Goal: Task Accomplishment & Management: Manage account settings

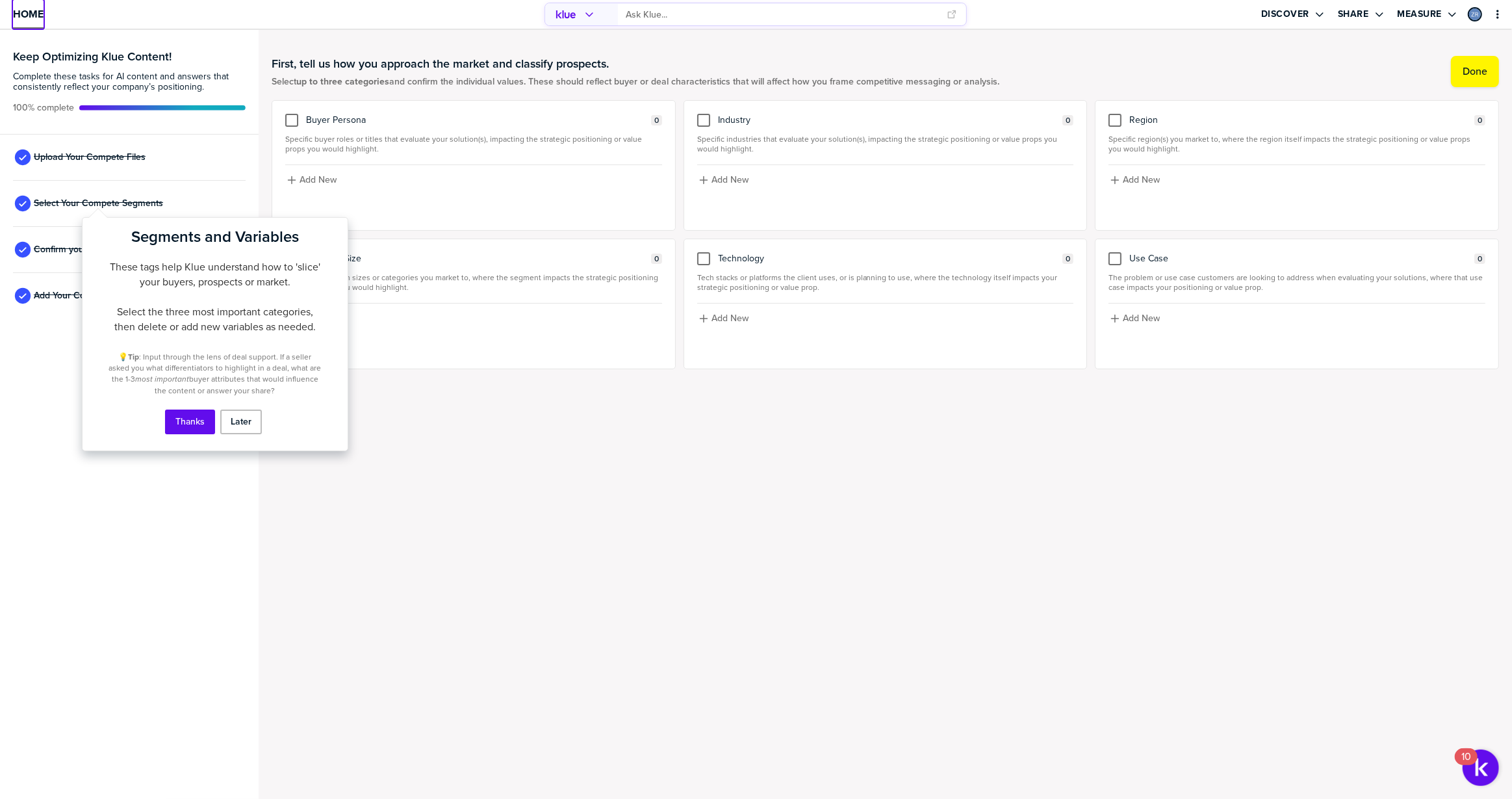
click at [32, 10] on span "Home" at bounding box center [28, 14] width 30 height 11
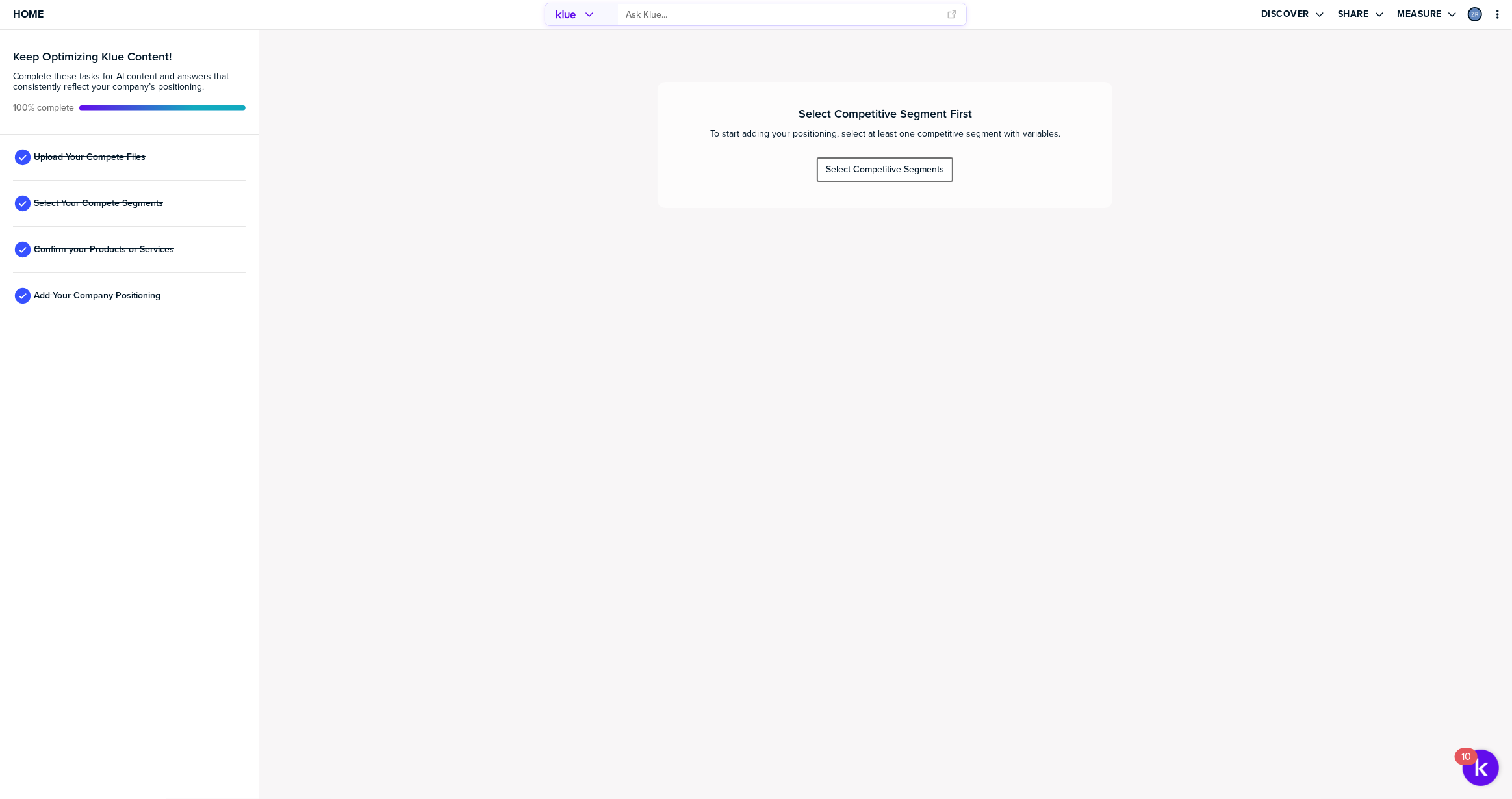
click at [919, 170] on div "Select Competitive Segments" at bounding box center [885, 169] width 118 height 11
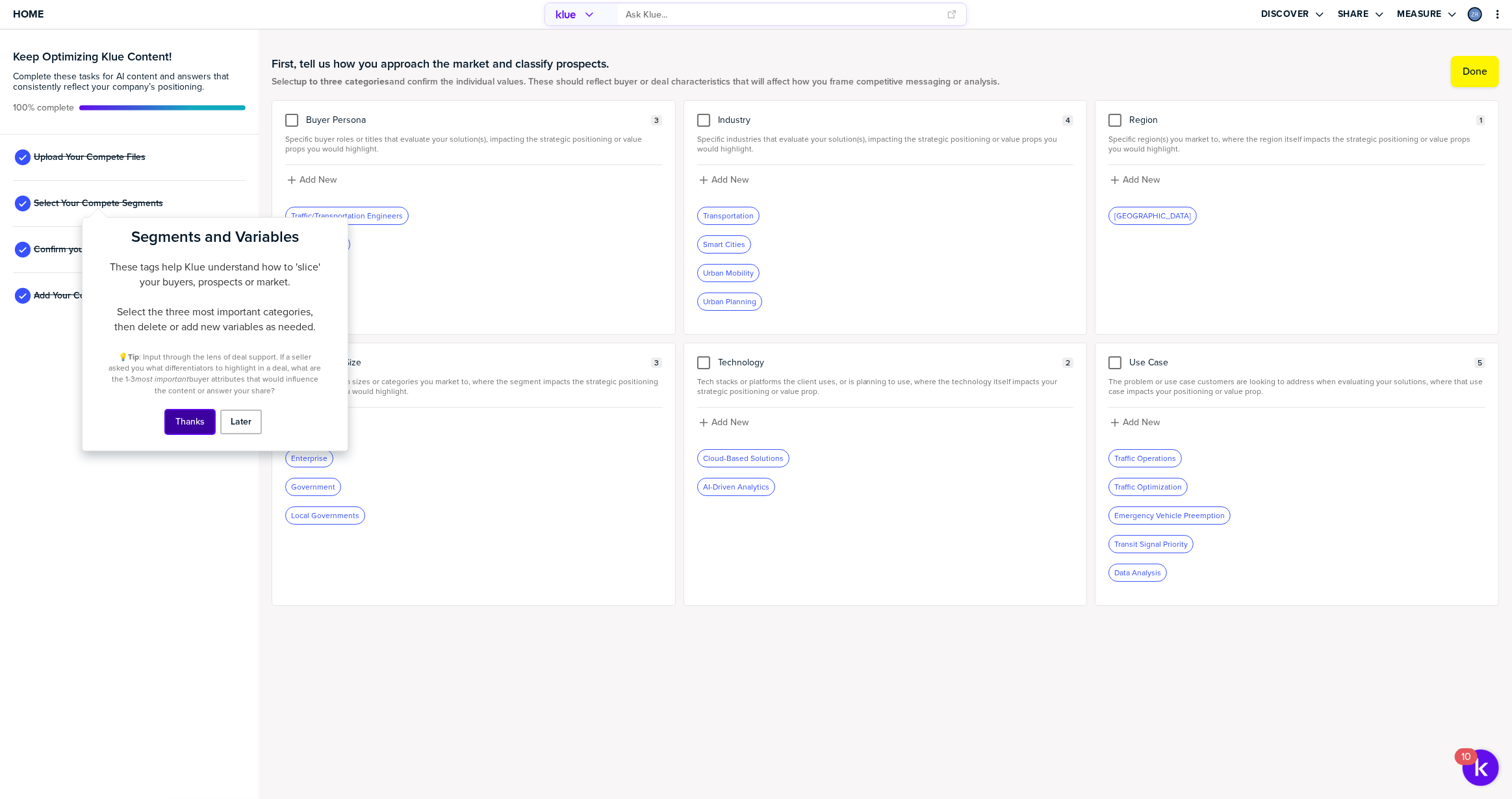
click at [198, 427] on button "Thanks" at bounding box center [190, 421] width 50 height 25
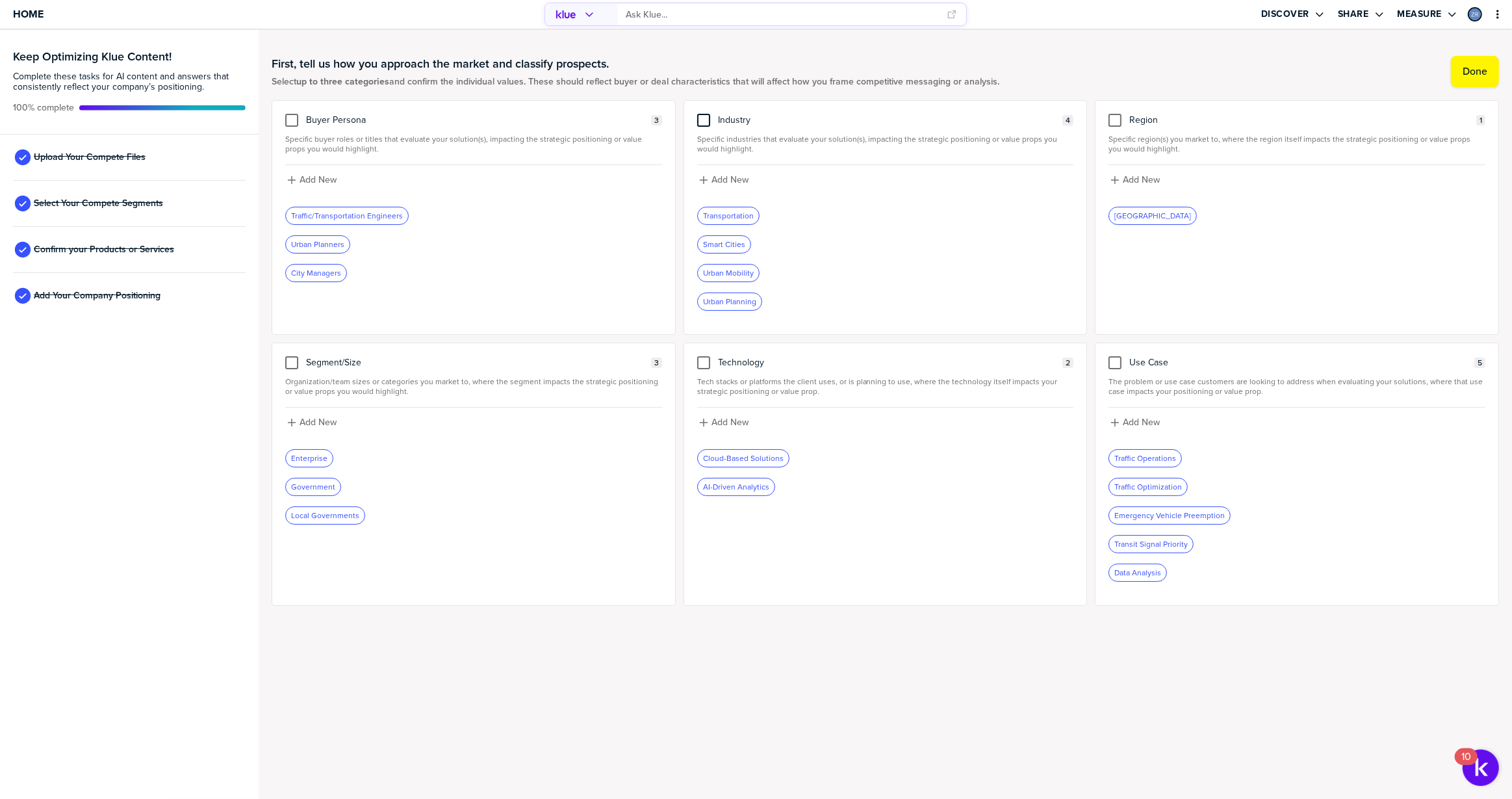
click at [705, 120] on div at bounding box center [703, 120] width 13 height 13
click at [704, 114] on input "checkbox" at bounding box center [704, 114] width 0 height 0
click at [725, 178] on label "Add New" at bounding box center [729, 180] width 37 height 11
click at [728, 182] on input at bounding box center [886, 184] width 377 height 24
type input "manufacturing"
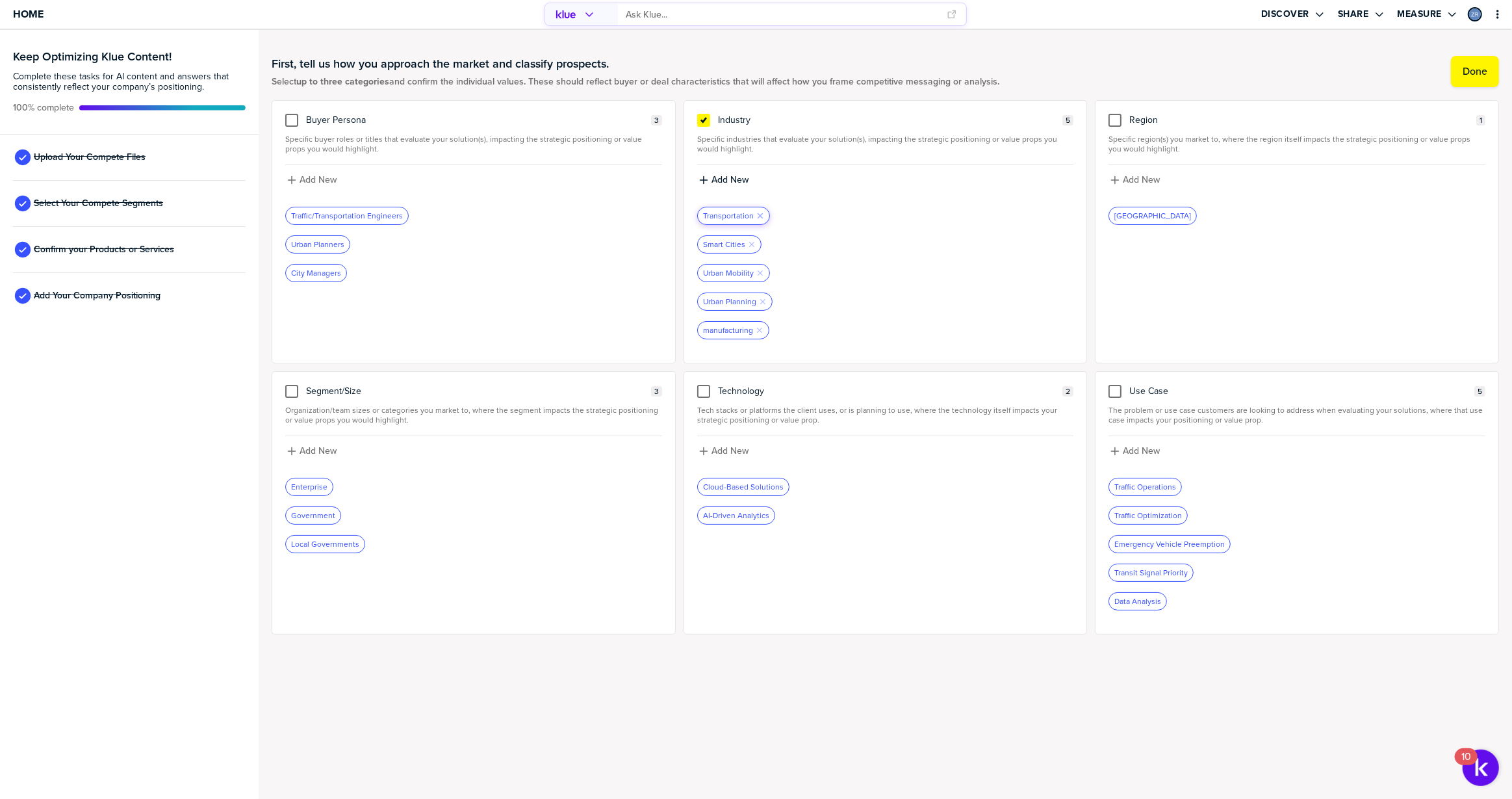
click at [760, 213] on icon "button" at bounding box center [760, 216] width 5 height 5
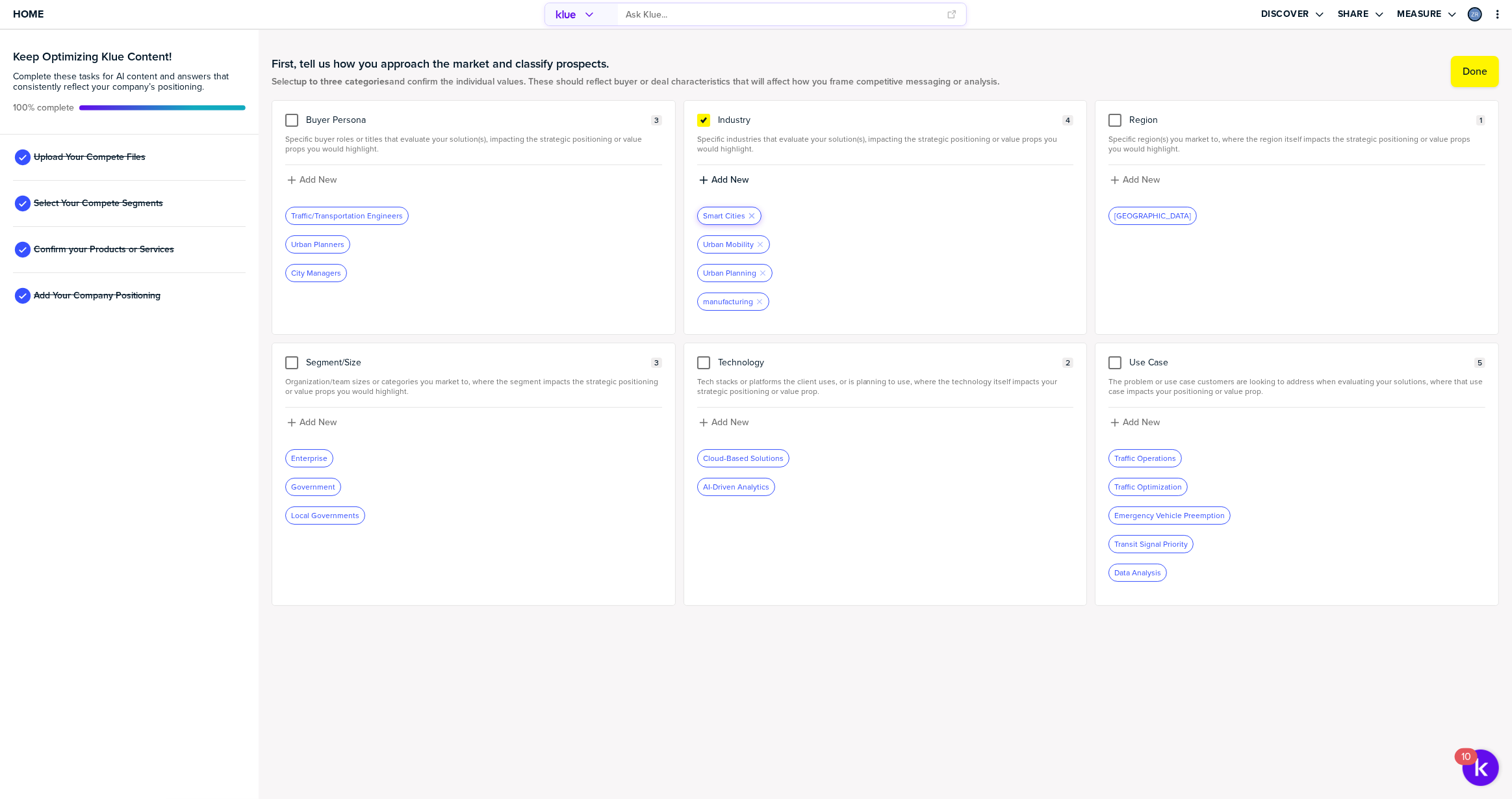
click at [748, 213] on icon "Remove Tag" at bounding box center [752, 216] width 8 height 8
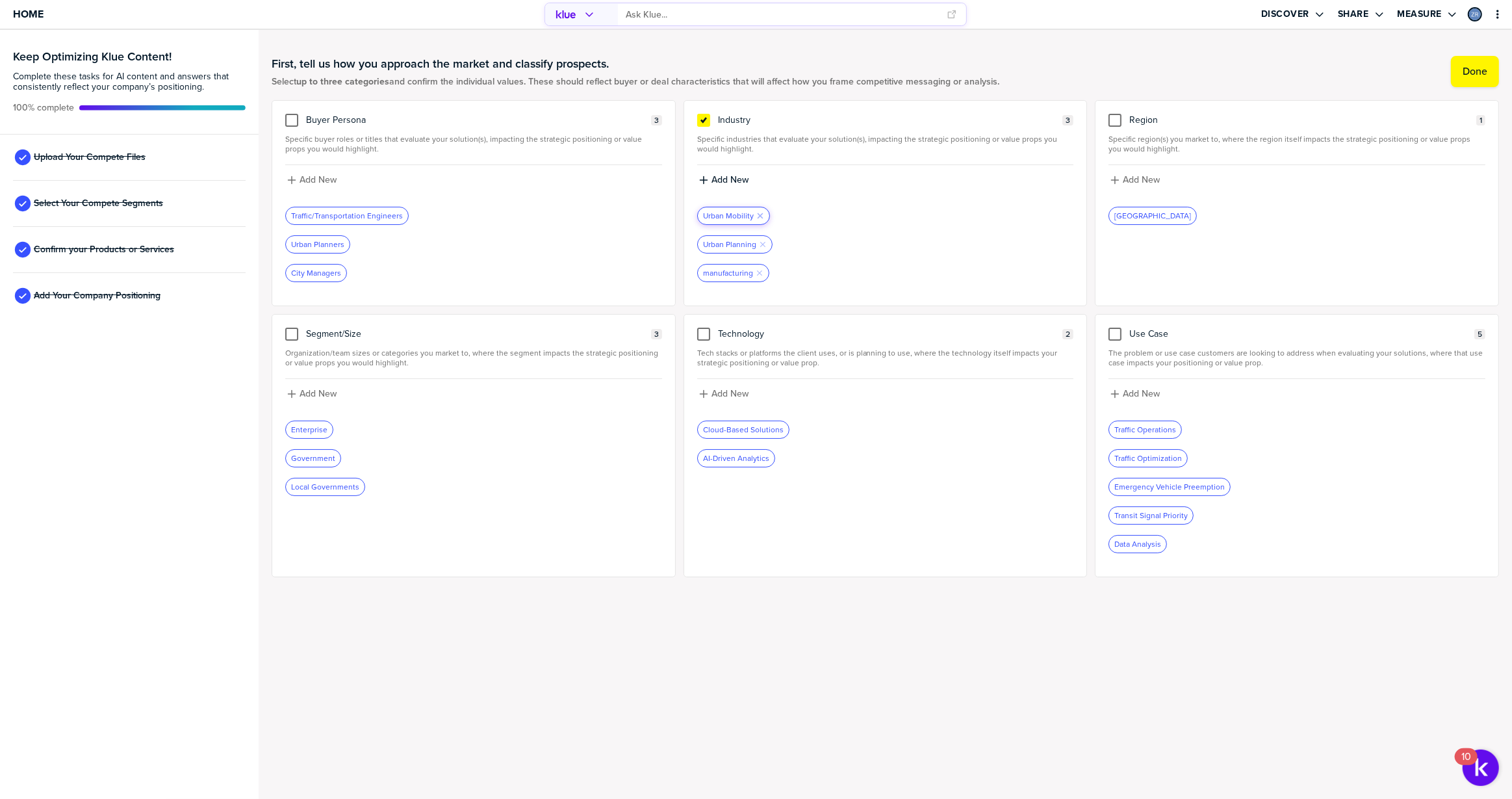
click at [758, 213] on icon "button" at bounding box center [760, 216] width 5 height 5
click at [759, 215] on icon "Remove Tag" at bounding box center [763, 216] width 8 height 8
click at [758, 213] on icon "Remove Tag" at bounding box center [760, 216] width 8 height 8
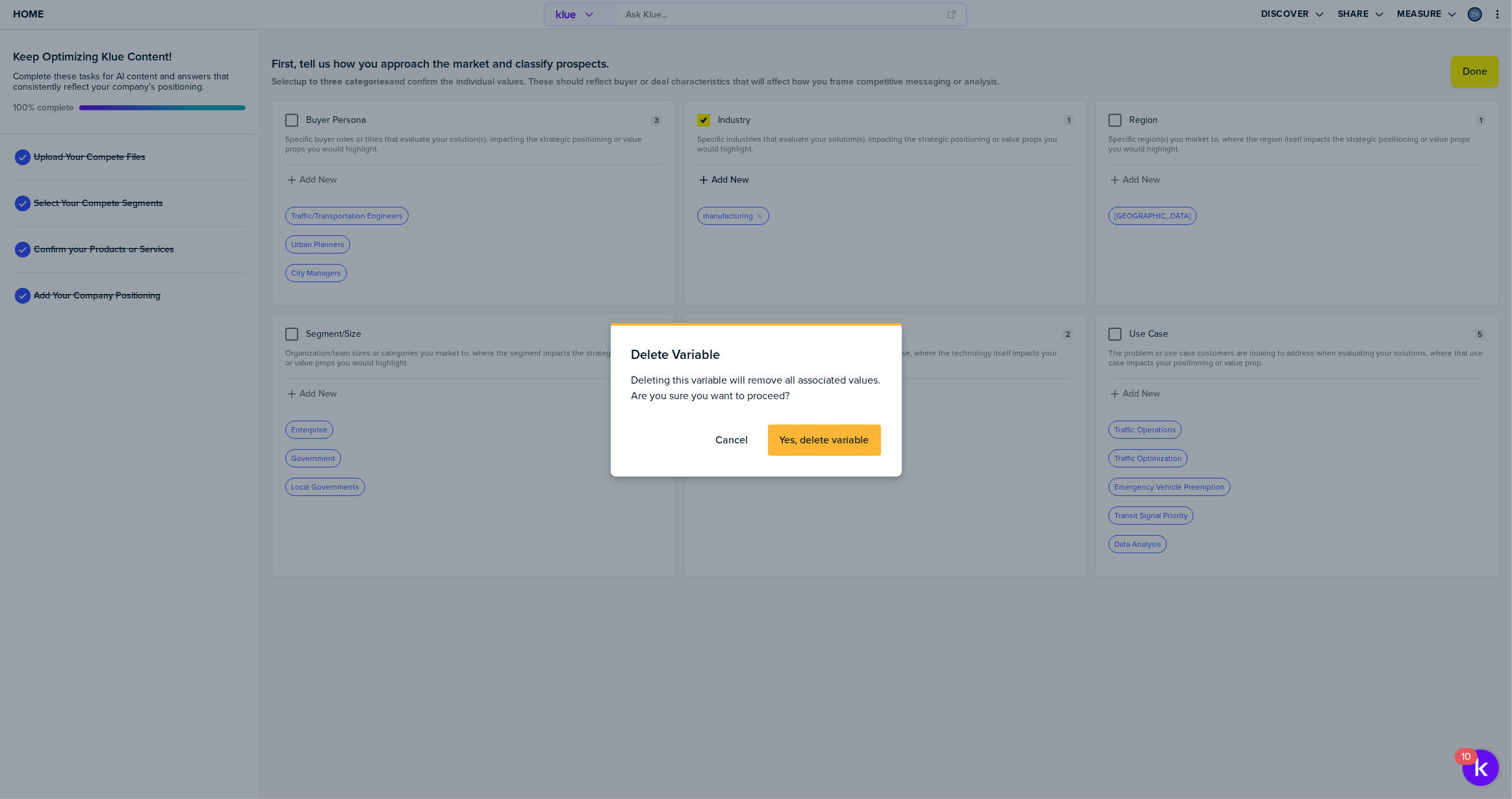
click at [832, 443] on label "Yes, delete variable" at bounding box center [824, 440] width 89 height 13
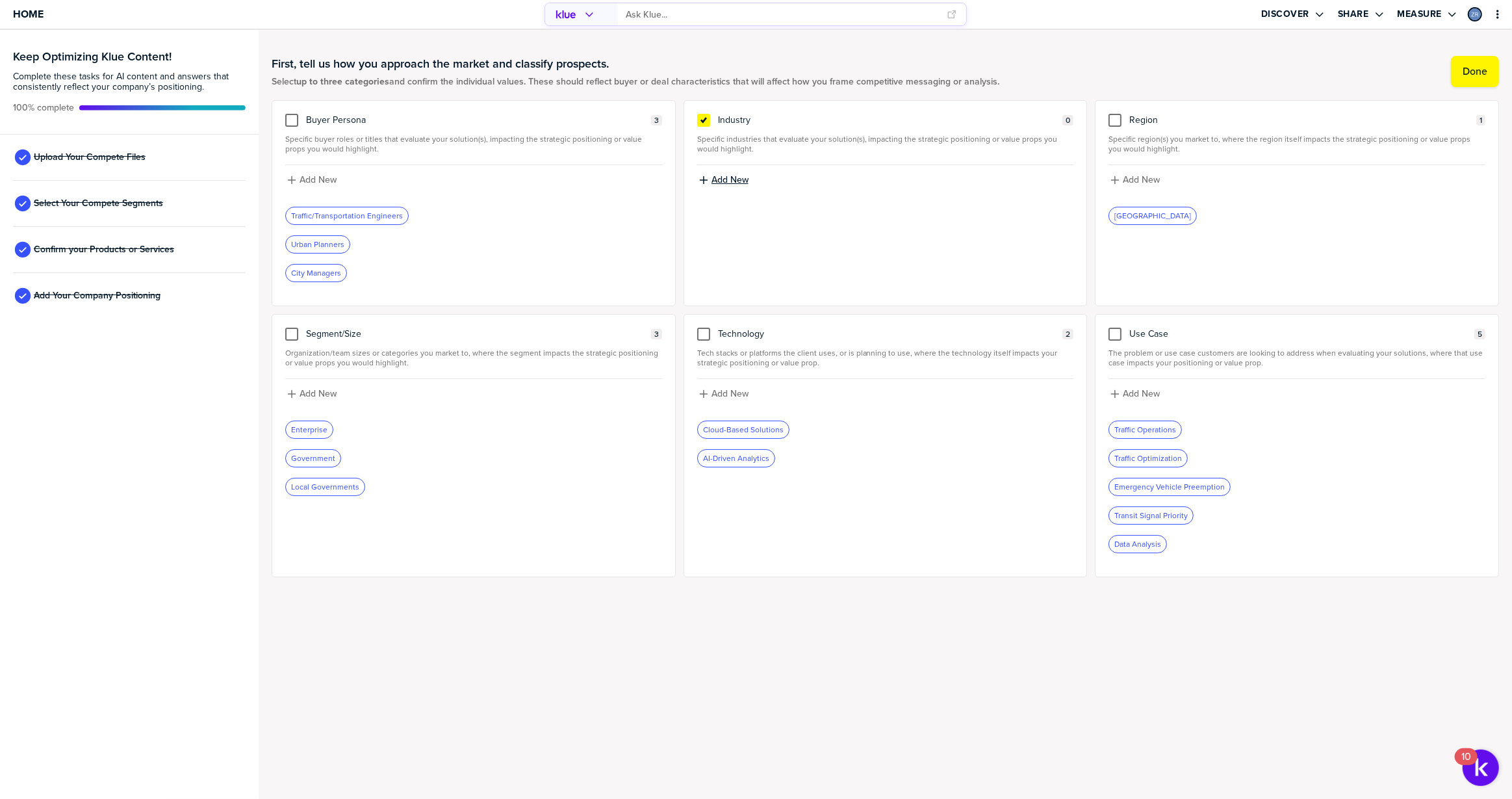
click at [727, 176] on label "Add New" at bounding box center [729, 180] width 37 height 11
click at [729, 182] on input at bounding box center [886, 184] width 377 height 24
type input "Manufacturing"
click at [718, 176] on label "Add New" at bounding box center [729, 180] width 37 height 11
click at [807, 184] on input at bounding box center [886, 184] width 377 height 24
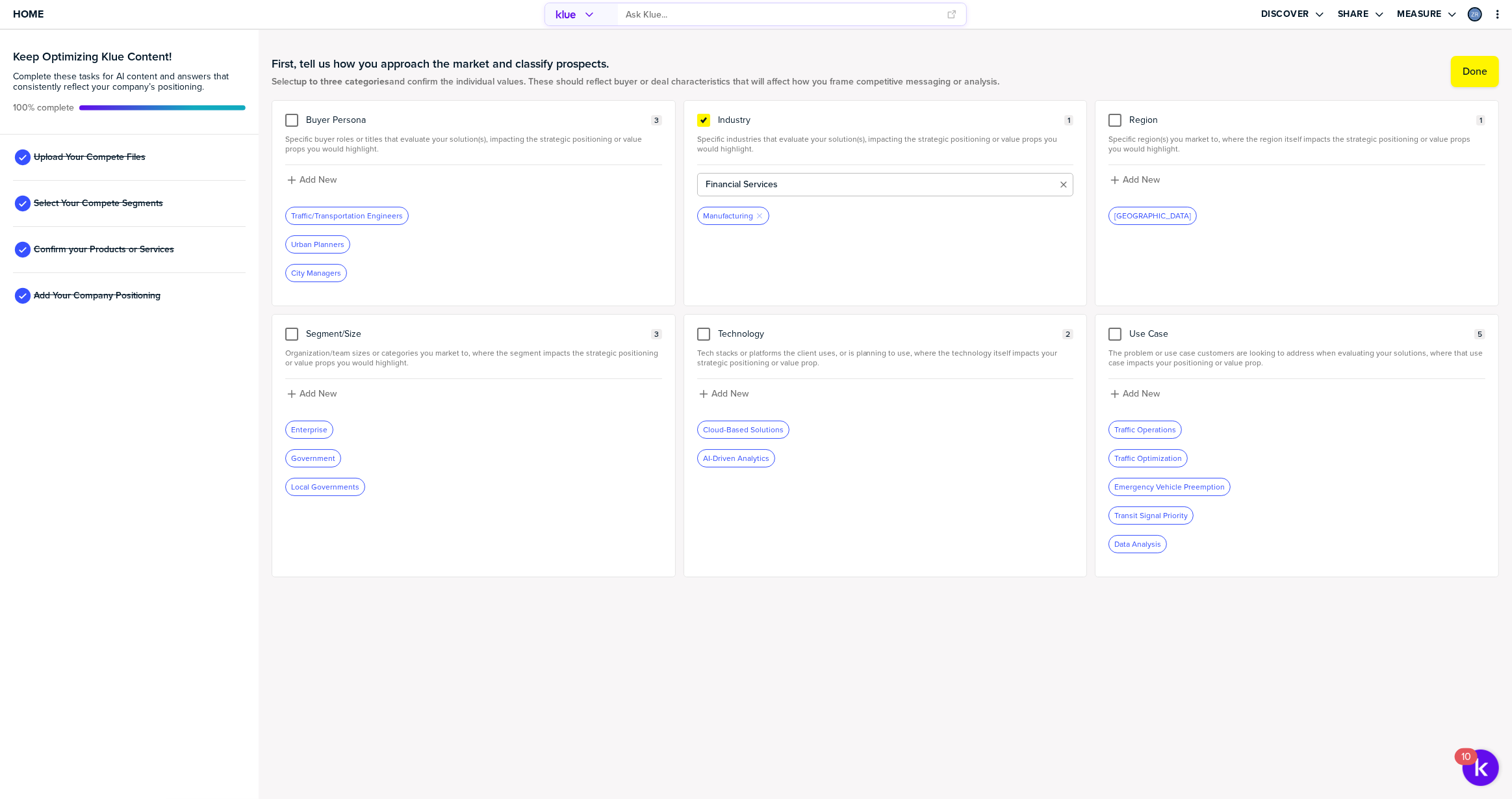
type input "Financial Services"
click at [725, 182] on label "Add New" at bounding box center [729, 180] width 37 height 11
click at [737, 181] on input at bounding box center [886, 184] width 377 height 24
type input "Retail and E-Commerce"
click at [727, 178] on label "Add New" at bounding box center [729, 180] width 37 height 11
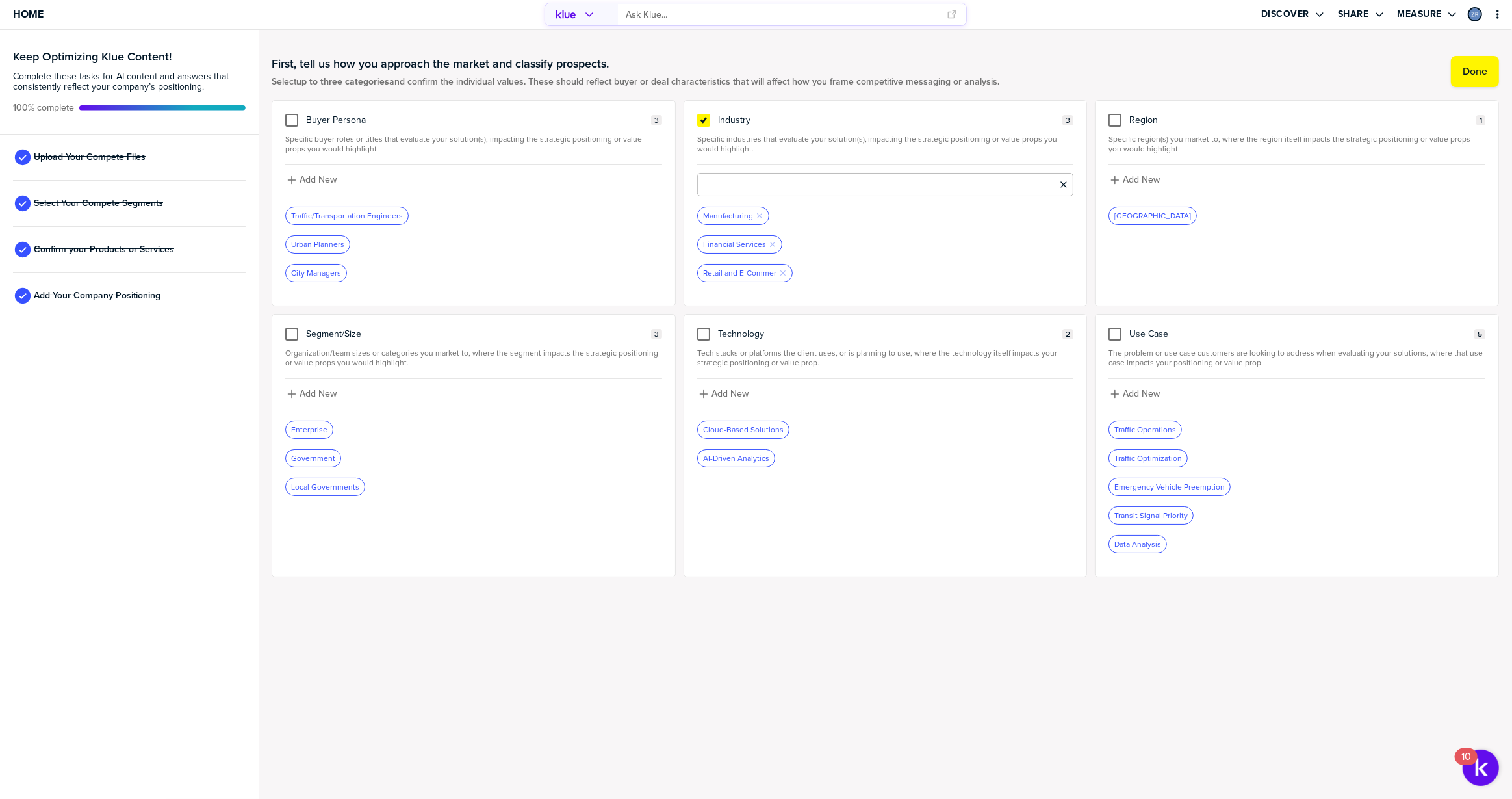
click at [740, 186] on input at bounding box center [886, 184] width 377 height 24
type input "Media and Broadcast"
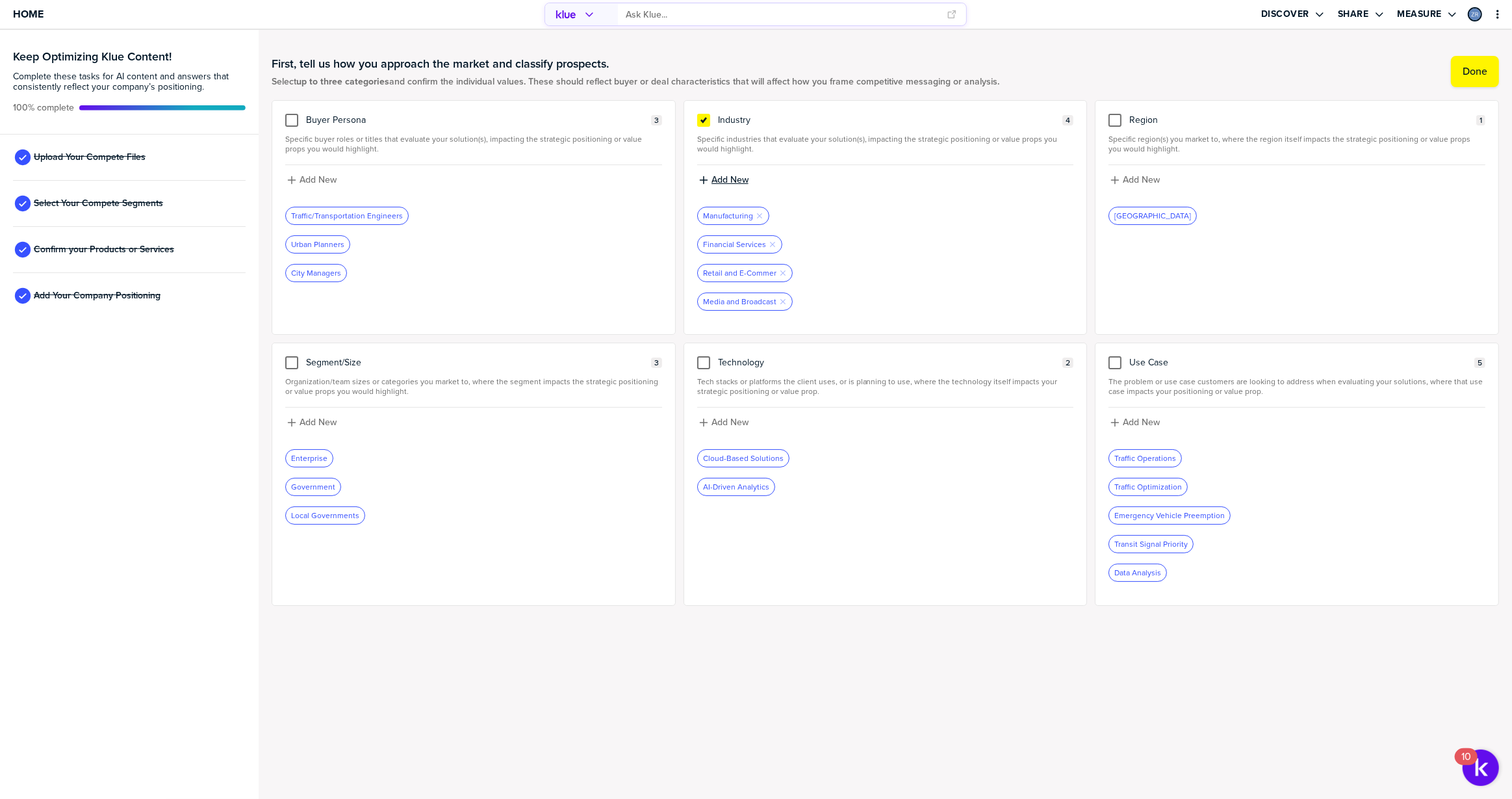
click at [721, 175] on label "Add New" at bounding box center [729, 180] width 37 height 11
click at [737, 186] on input at bounding box center [886, 184] width 377 height 24
type input "Wholesale"
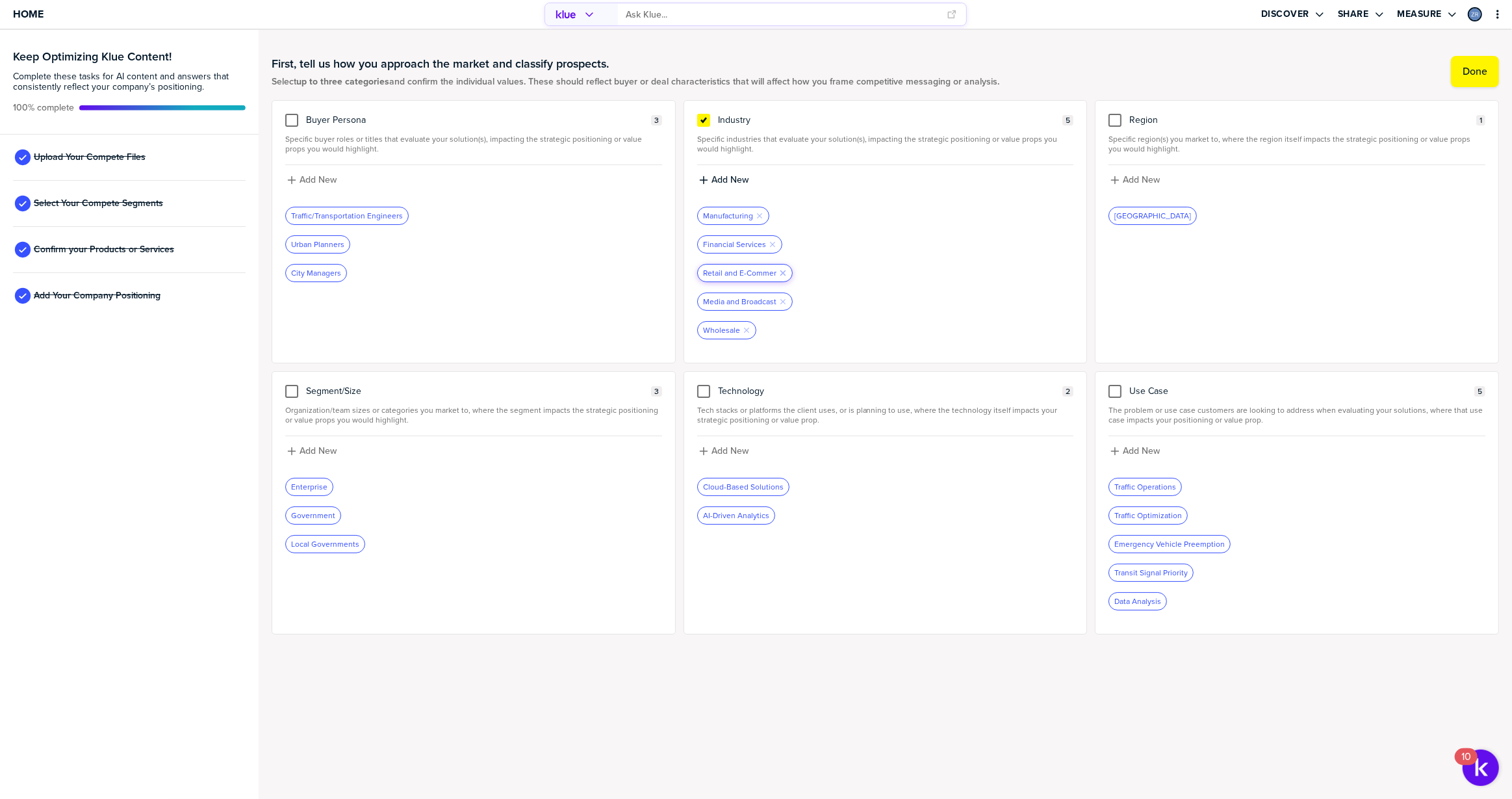
click at [782, 272] on icon "button" at bounding box center [783, 273] width 5 height 5
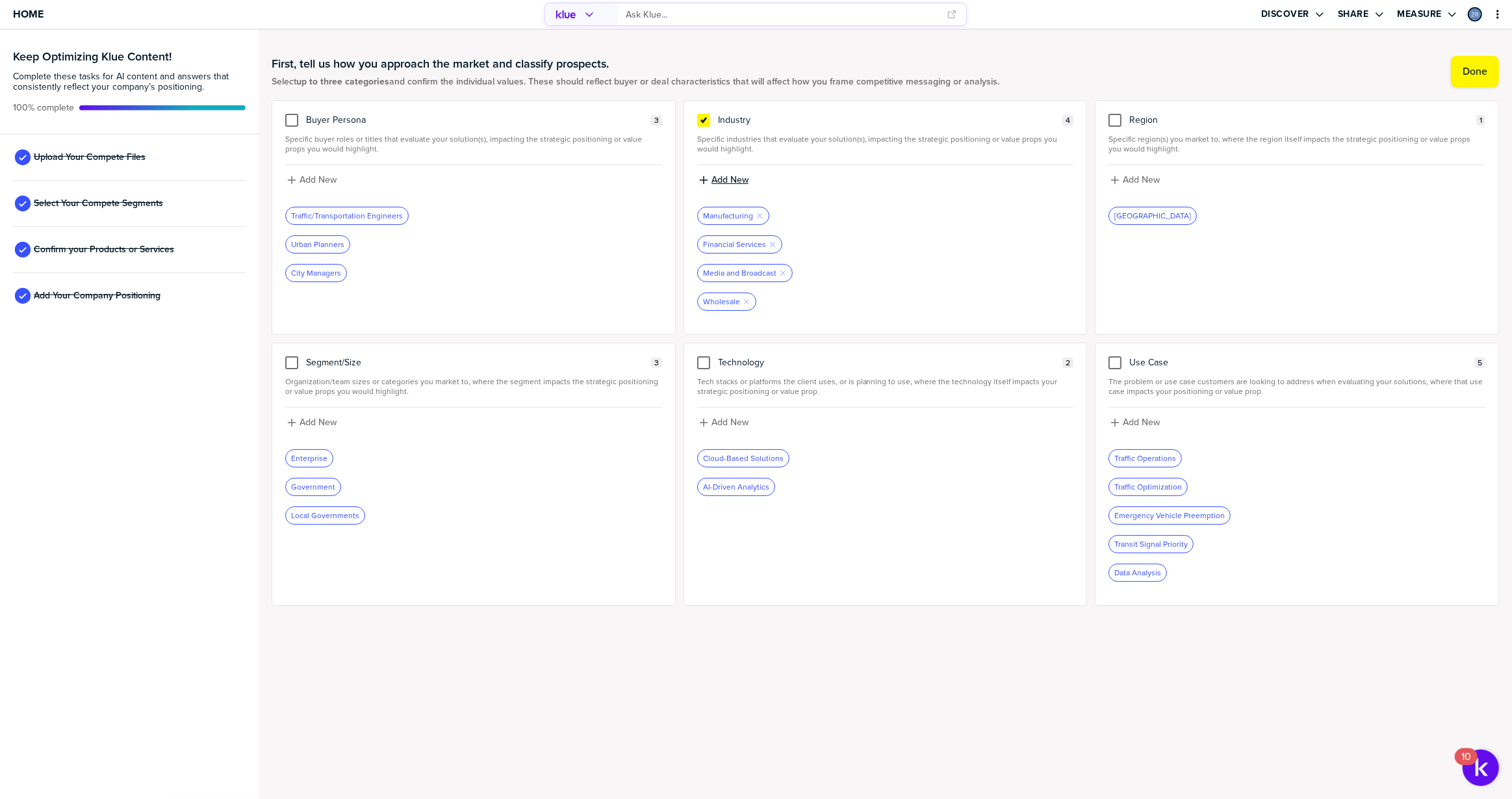
click at [737, 180] on label "Add New" at bounding box center [729, 180] width 37 height 11
click at [737, 180] on input at bounding box center [886, 184] width 377 height 24
type input "Retail and E-Commerce"
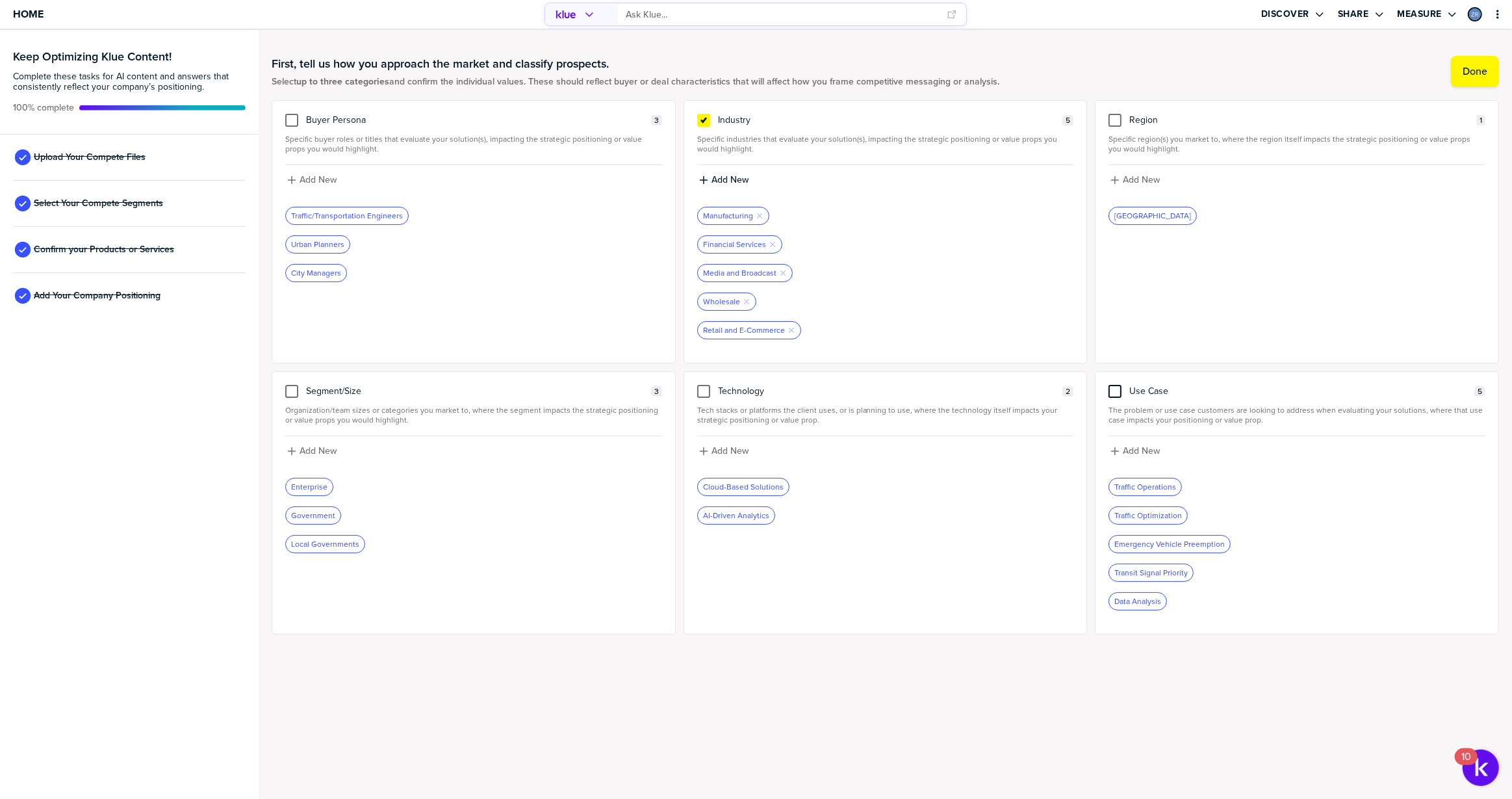
click at [1117, 389] on div at bounding box center [1115, 391] width 13 height 13
click at [1115, 385] on input "checkbox" at bounding box center [1115, 385] width 0 height 0
click at [1130, 448] on label "Add New" at bounding box center [1141, 451] width 37 height 11
click at [1141, 457] on input at bounding box center [1297, 456] width 377 height 24
type input "DDoS Attacks"
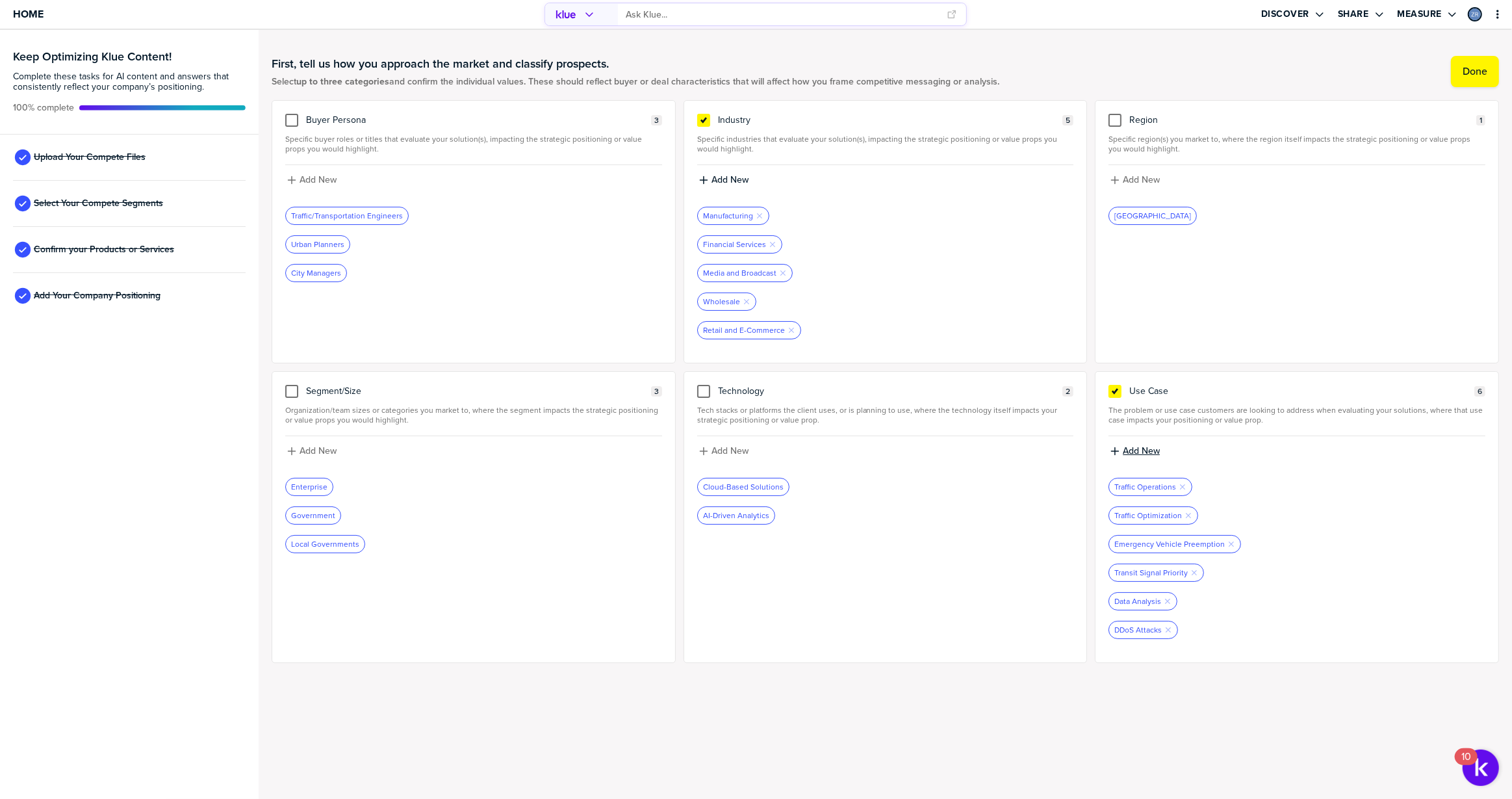
click at [1139, 451] on label "Add New" at bounding box center [1141, 451] width 37 height 11
click at [1139, 451] on input at bounding box center [1297, 456] width 377 height 24
type input "Secure Service"
click at [1166, 597] on icon "Remove Tag" at bounding box center [1168, 601] width 8 height 8
click at [1194, 570] on icon "button" at bounding box center [1194, 573] width 5 height 5
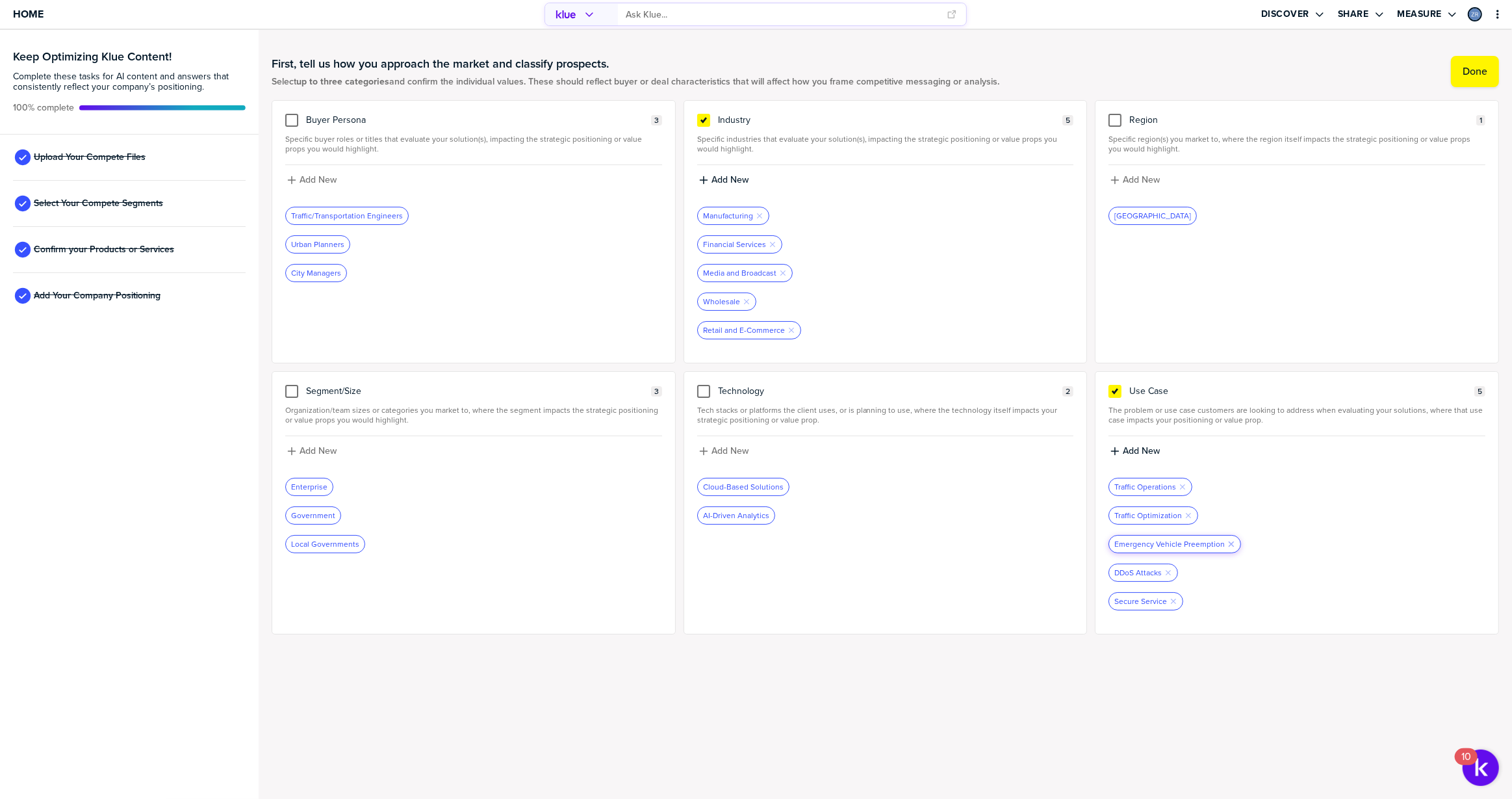
click at [1229, 541] on icon "Remove Tag" at bounding box center [1231, 545] width 8 height 8
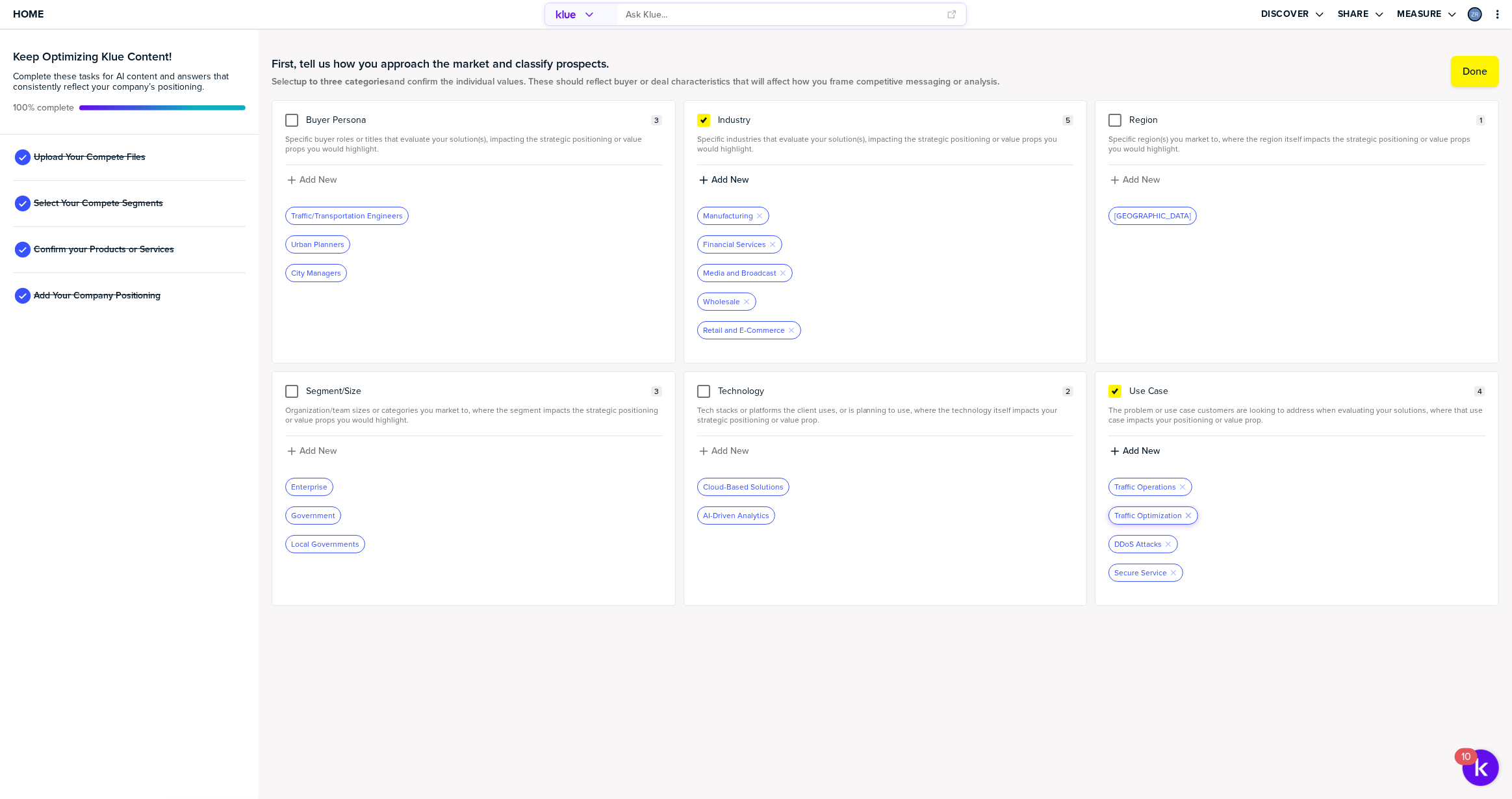
click at [1189, 514] on icon "Remove Tag" at bounding box center [1189, 516] width 8 height 8
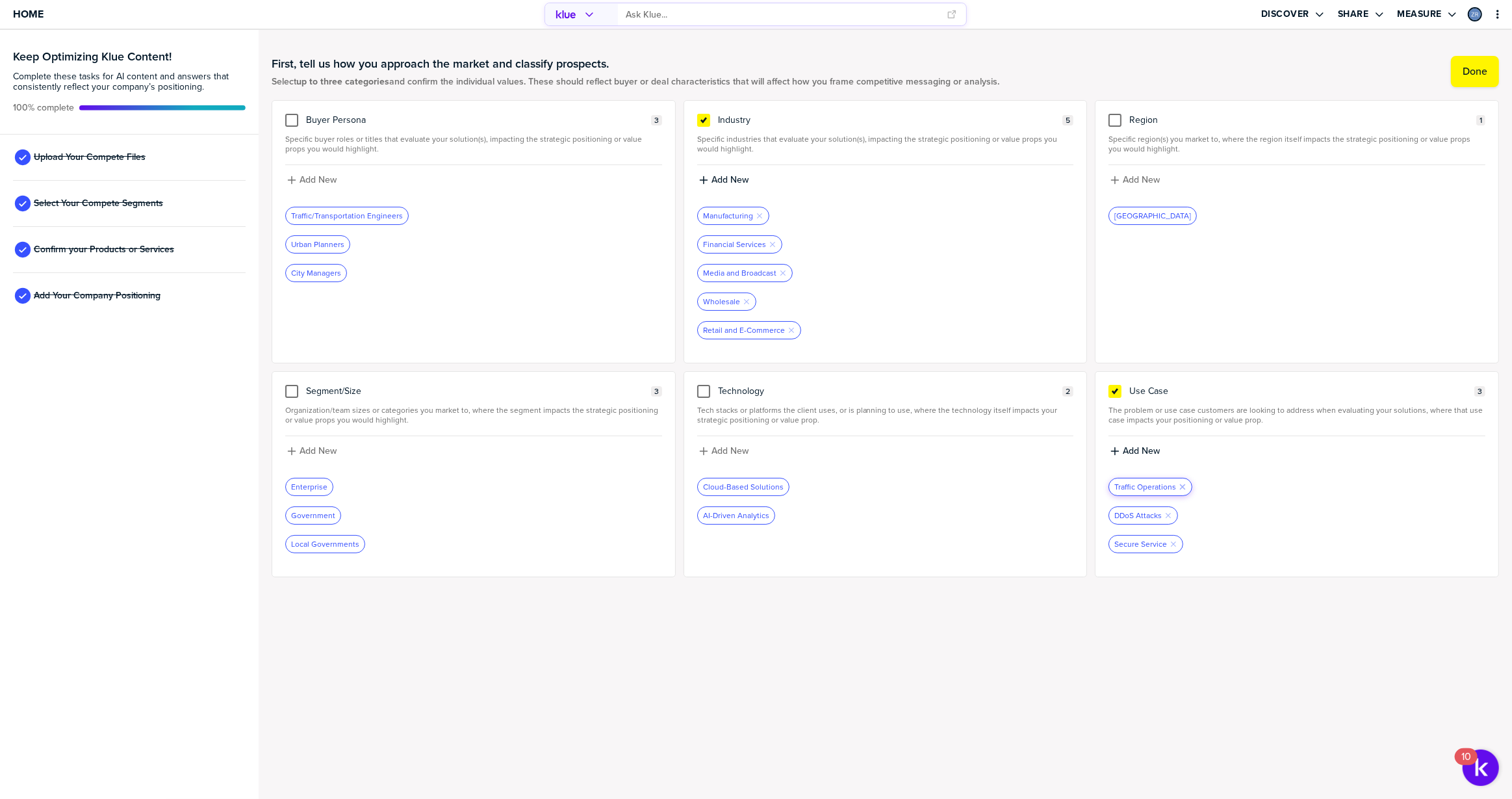
click at [1182, 483] on icon "Remove Tag" at bounding box center [1183, 487] width 8 height 8
click at [1137, 447] on label "Add New" at bounding box center [1141, 451] width 37 height 11
click at [1139, 458] on input at bounding box center [1297, 456] width 377 height 24
type input "Networking"
click at [1132, 450] on label "Add New" at bounding box center [1141, 451] width 37 height 11
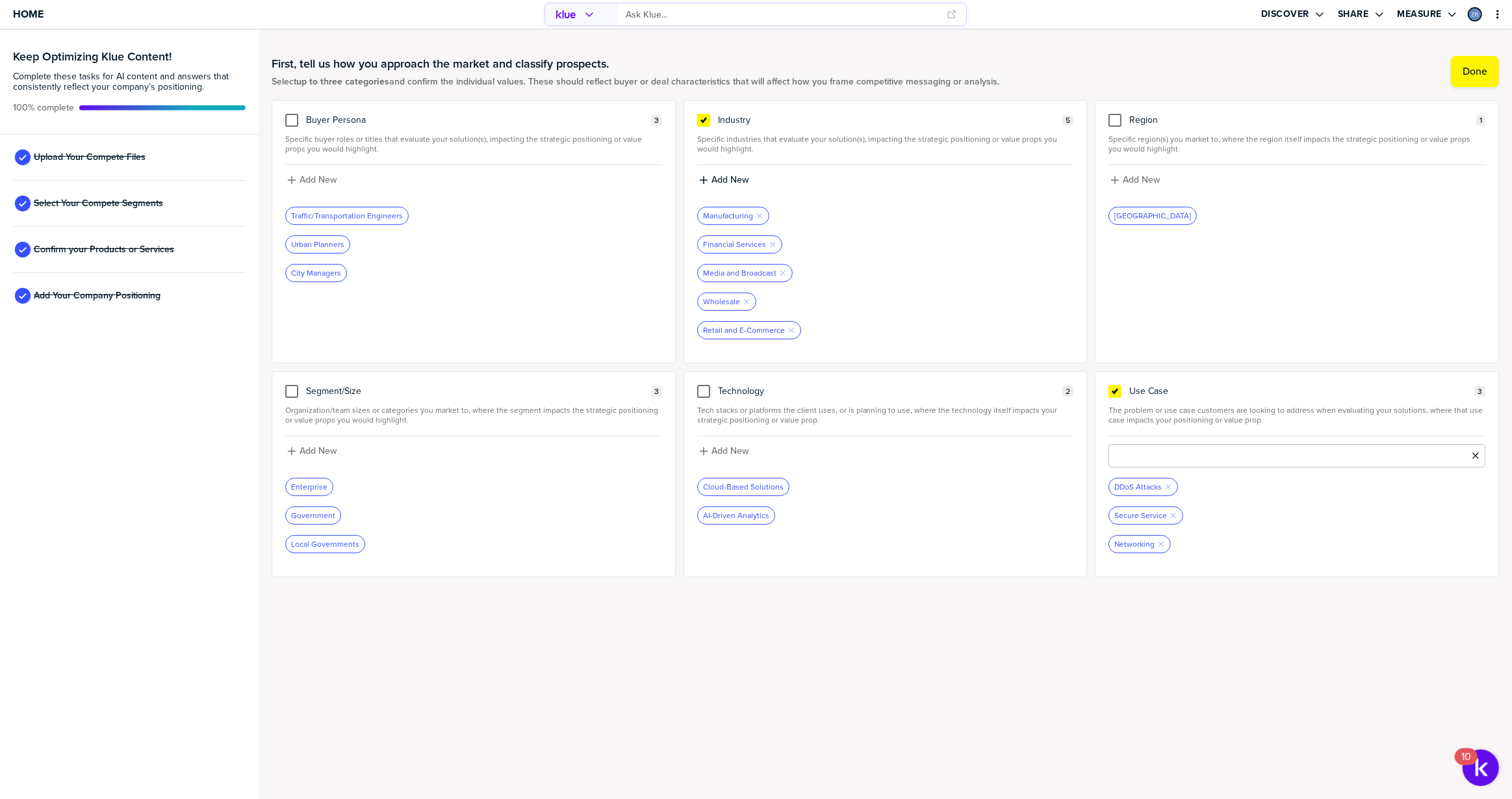
click at [1135, 451] on input at bounding box center [1297, 456] width 377 height 24
type input "Voice"
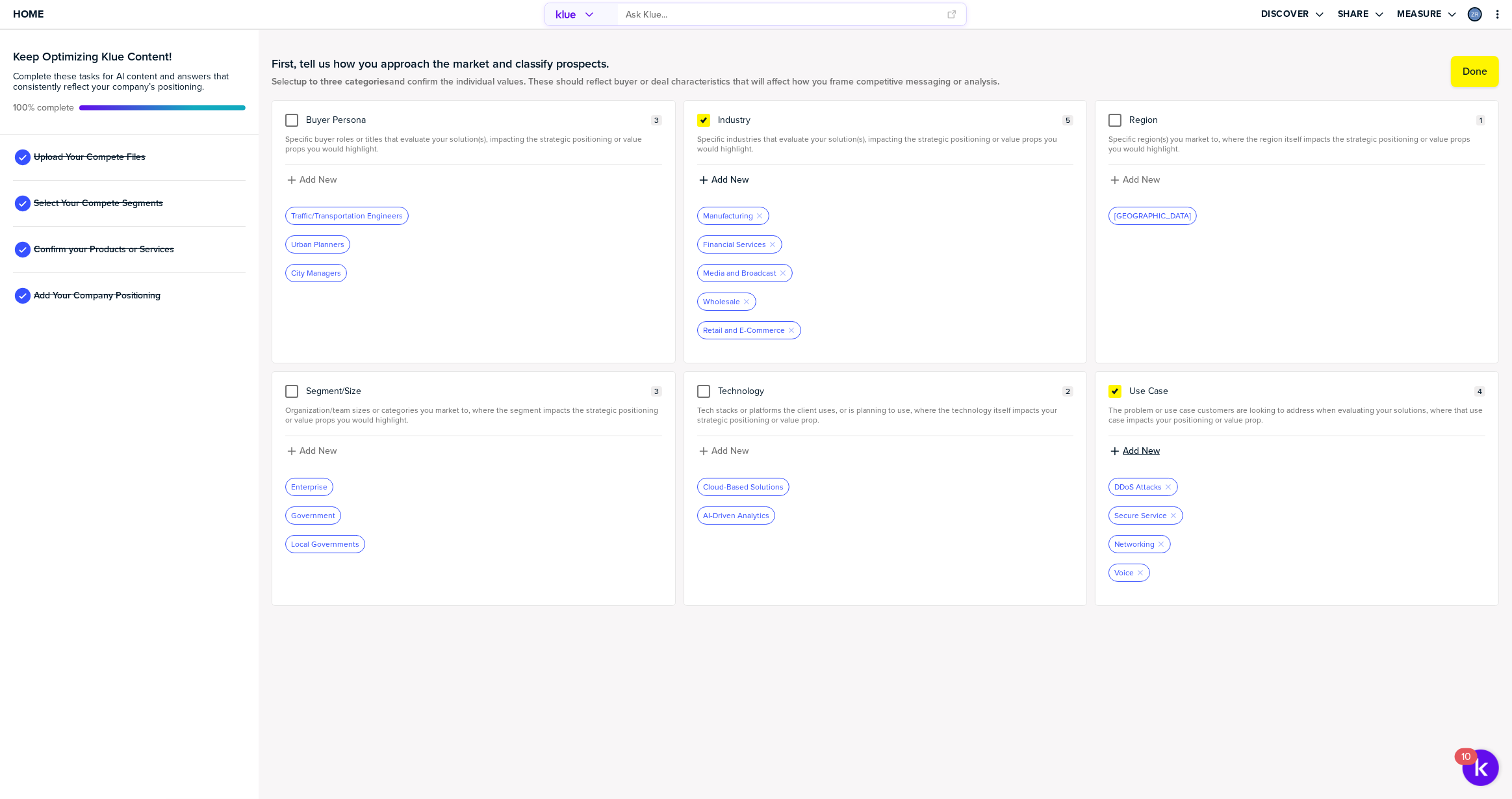
click at [1147, 450] on label "Add New" at bounding box center [1141, 451] width 37 height 11
click at [1147, 450] on input at bounding box center [1297, 456] width 377 height 24
type input "Cloud Nodes"
click at [1147, 447] on label "Add New" at bounding box center [1141, 451] width 37 height 11
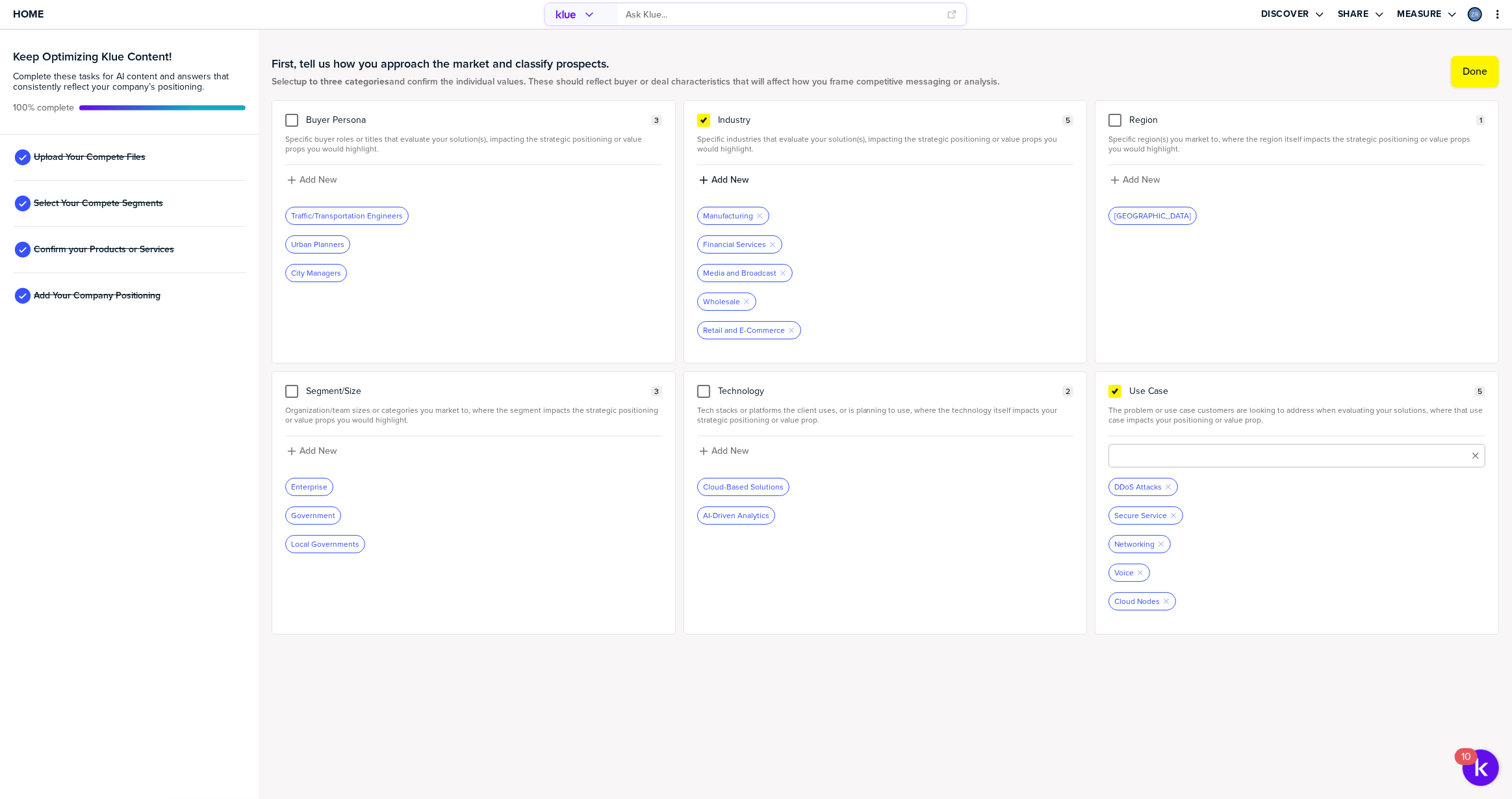
click at [1147, 447] on input at bounding box center [1297, 456] width 377 height 24
type input "Security"
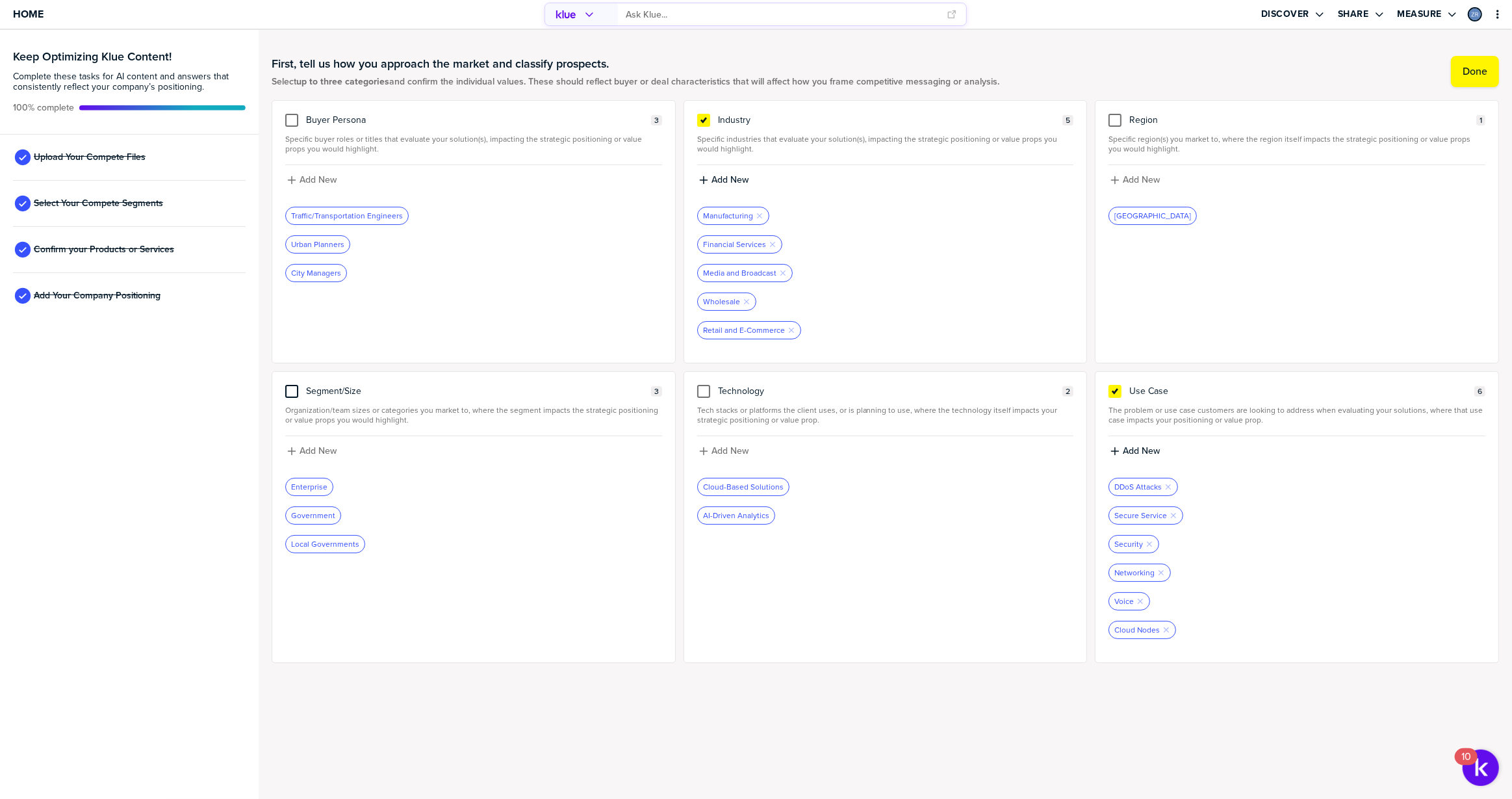
click at [293, 388] on div at bounding box center [291, 391] width 13 height 13
click at [292, 385] on input "checkbox" at bounding box center [292, 385] width 0 height 0
click at [1474, 73] on label "Done" at bounding box center [1475, 71] width 25 height 13
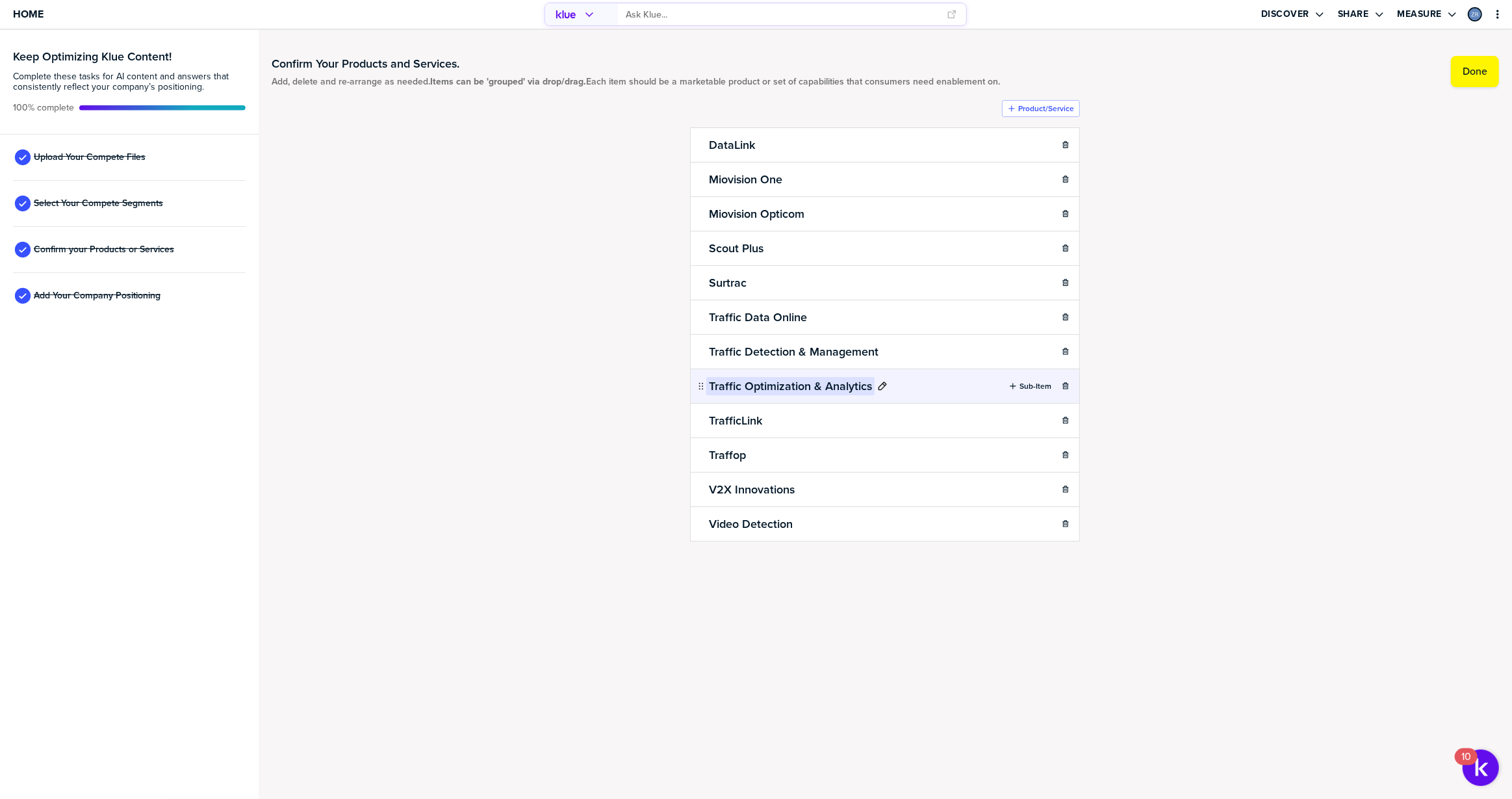
click at [770, 386] on h2 "Traffic Optimization & Analytics" at bounding box center [791, 386] width 168 height 18
click at [633, 388] on div "Confirm Your Products and Services. Add, delete and re-arrange as needed. Items…" at bounding box center [886, 328] width 1227 height 571
click at [1495, 15] on icon "primary" at bounding box center [1497, 14] width 10 height 10
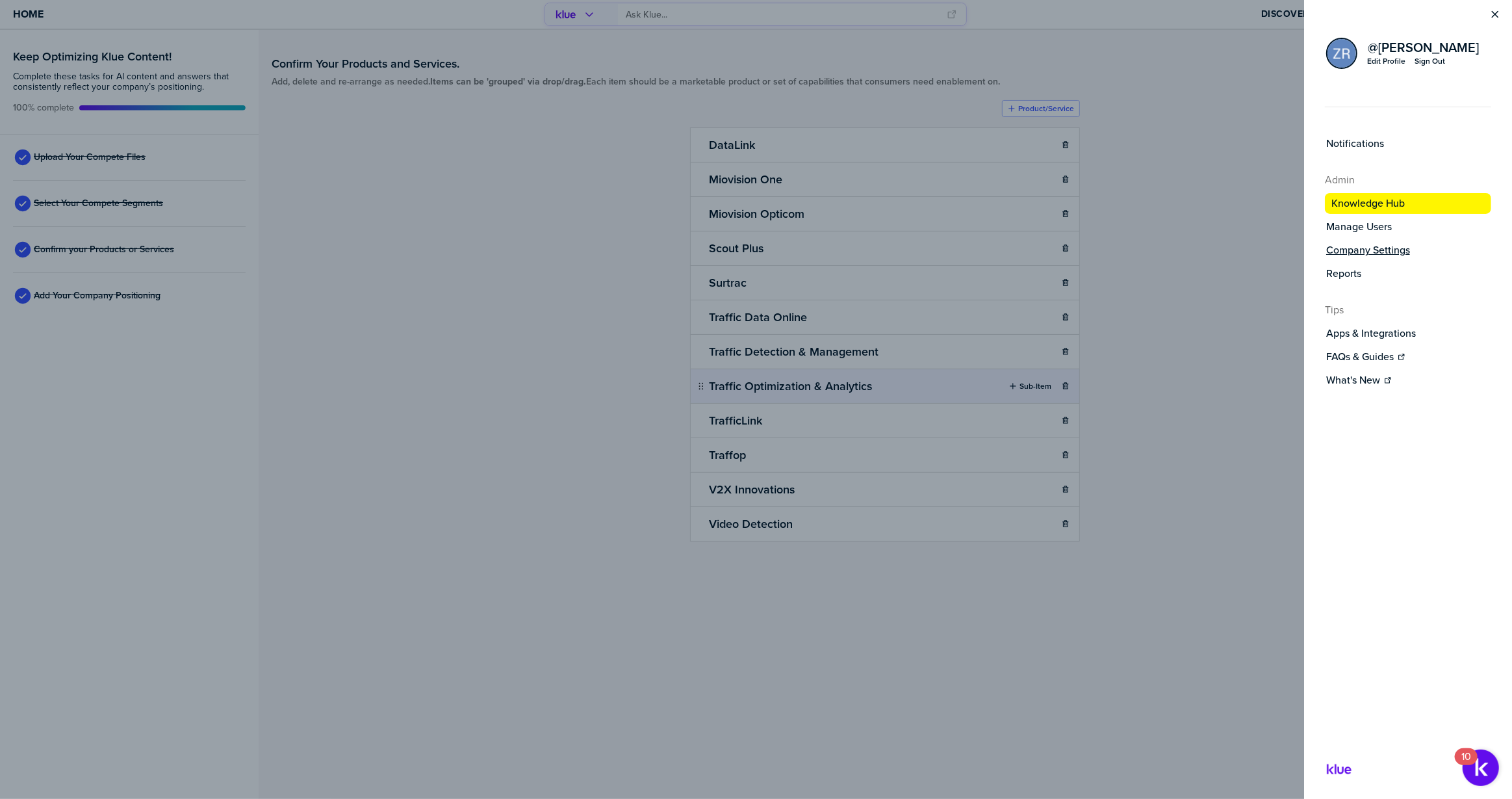
click at [1359, 250] on label "Company Settings" at bounding box center [1368, 250] width 84 height 13
